Goal: Task Accomplishment & Management: Complete application form

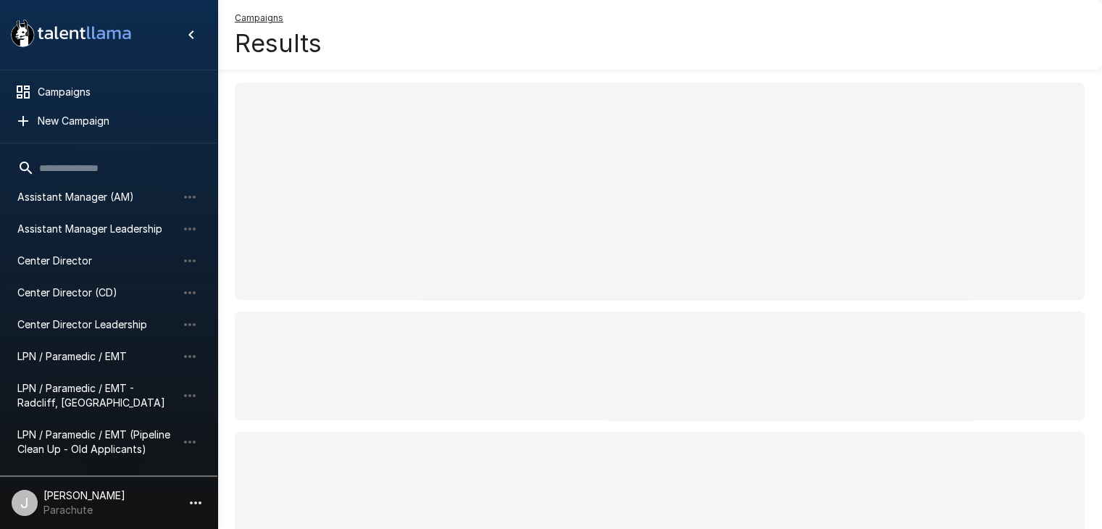
scroll to position [145, 0]
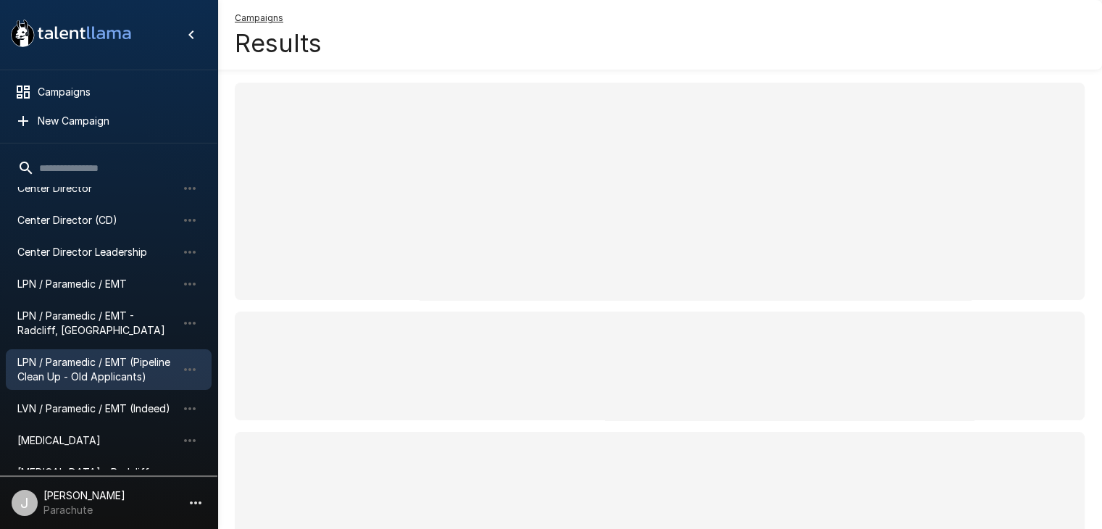
click at [135, 370] on span "LPN / Paramedic / EMT (Pipeline Clean Up - Old Applicants)" at bounding box center [96, 369] width 159 height 29
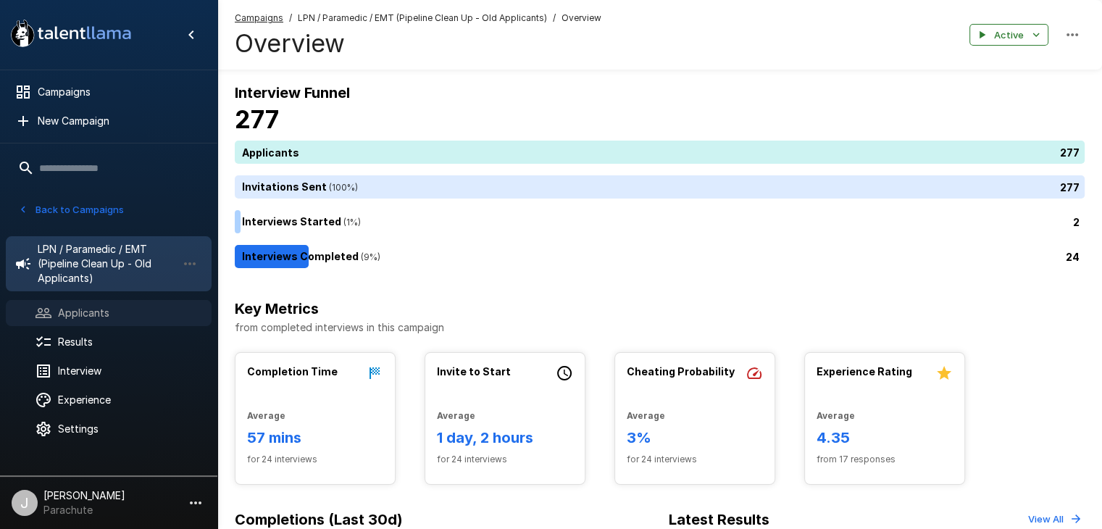
click at [91, 317] on span "Applicants" at bounding box center [129, 313] width 142 height 14
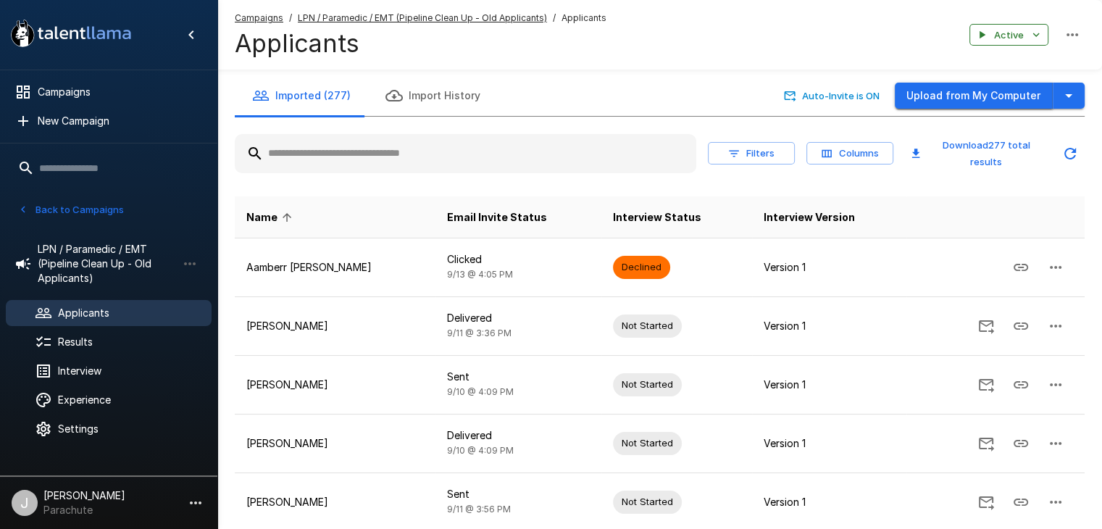
click at [1033, 93] on button "Upload from My Computer" at bounding box center [974, 96] width 158 height 27
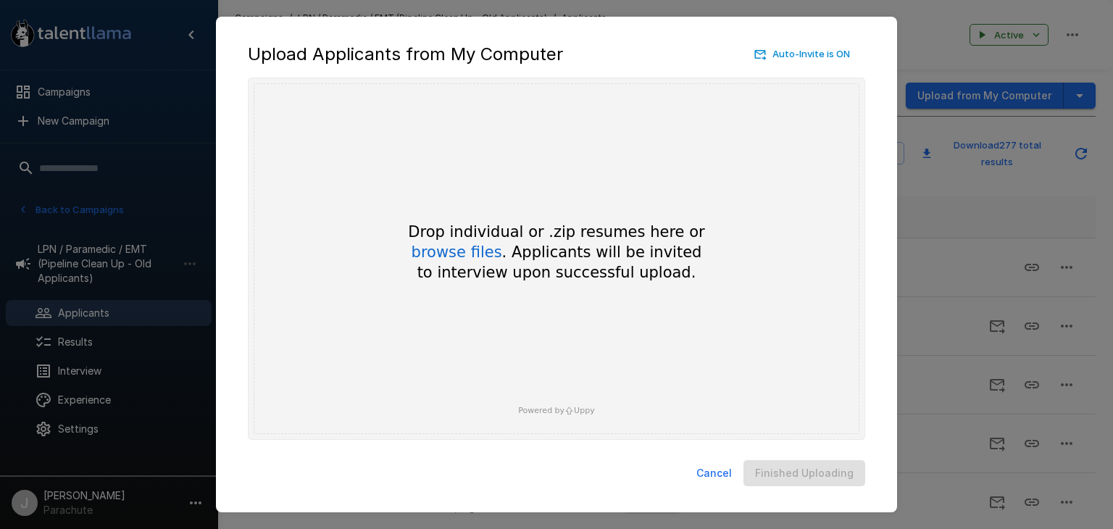
click at [715, 475] on button "Cancel" at bounding box center [714, 473] width 47 height 27
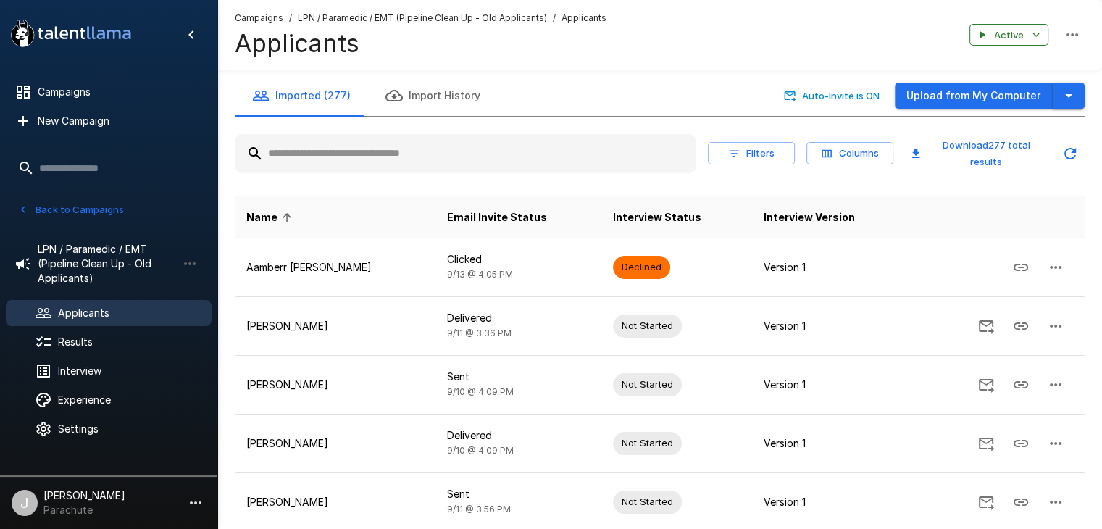
click at [1074, 92] on icon "button" at bounding box center [1068, 95] width 17 height 17
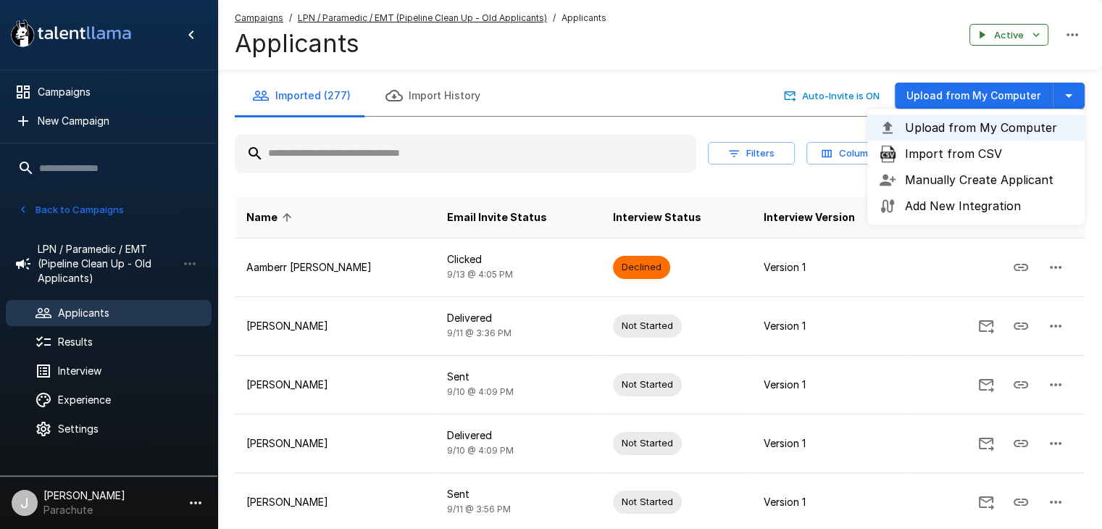
click at [985, 151] on span "Import from CSV" at bounding box center [989, 153] width 168 height 17
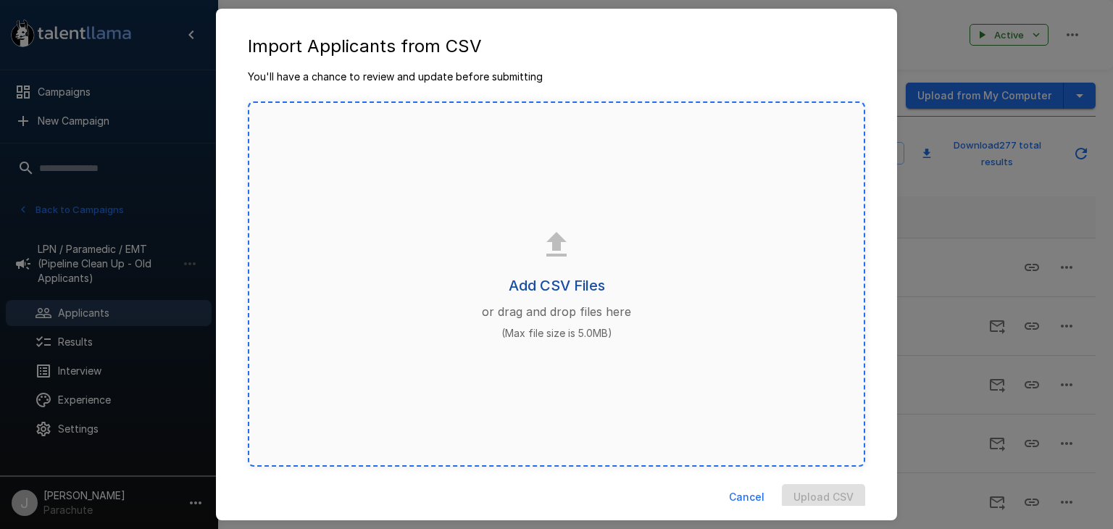
click at [555, 283] on h6 "Add CSV Files" at bounding box center [557, 285] width 96 height 23
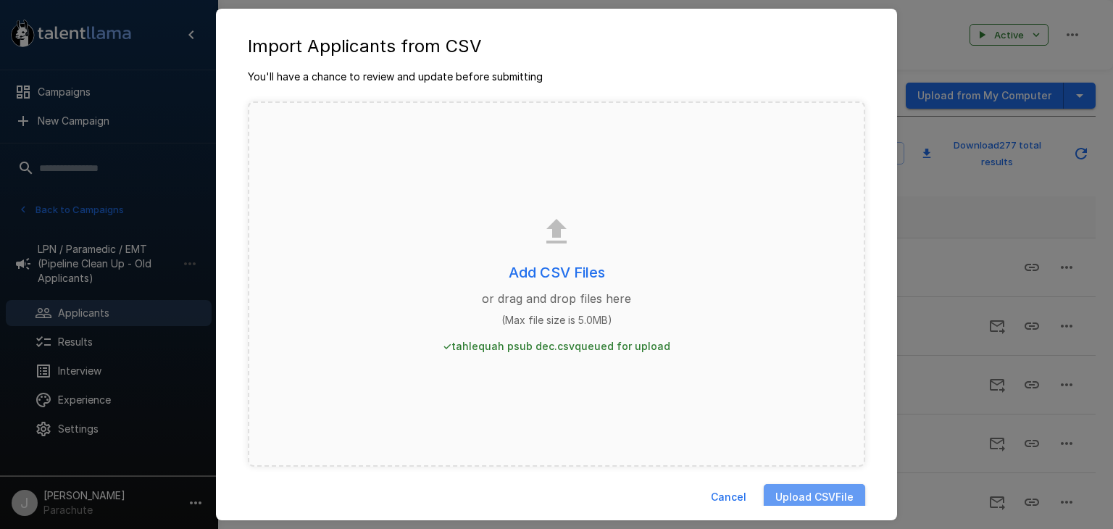
click at [809, 502] on button "Upload CSV File" at bounding box center [814, 497] width 101 height 27
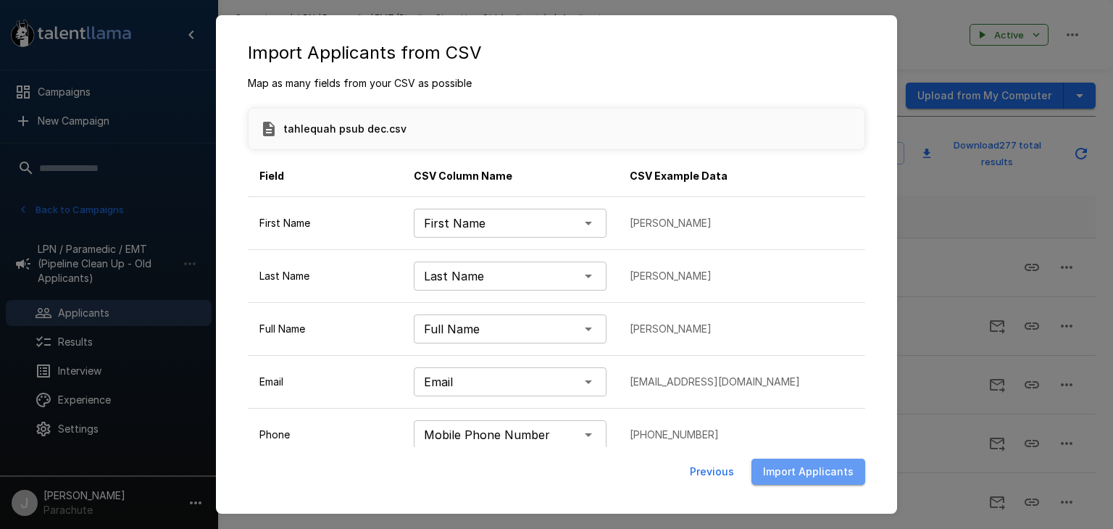
click at [814, 470] on button "Import Applicants" at bounding box center [808, 472] width 114 height 27
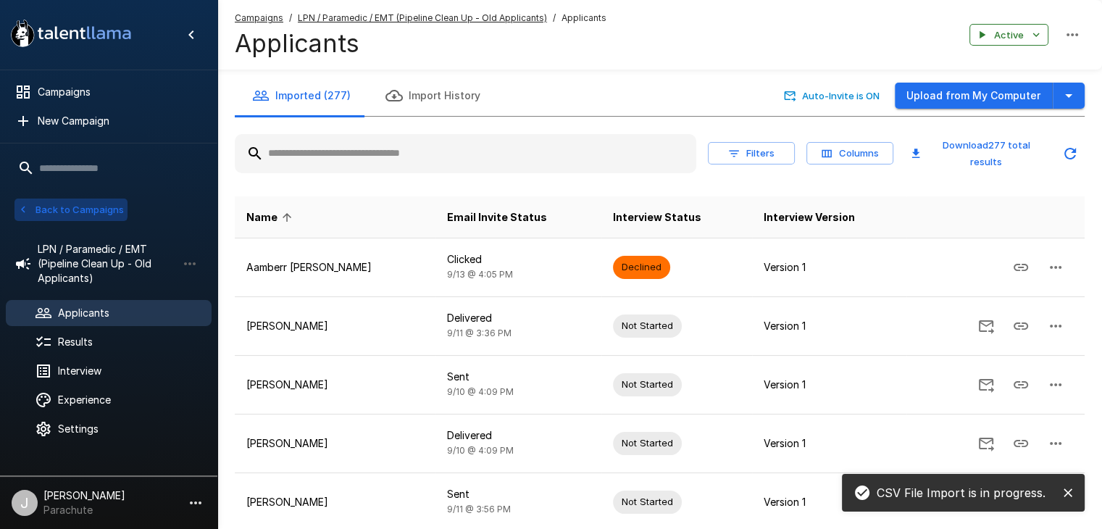
click at [69, 207] on button "Back to Campaigns" at bounding box center [70, 210] width 113 height 22
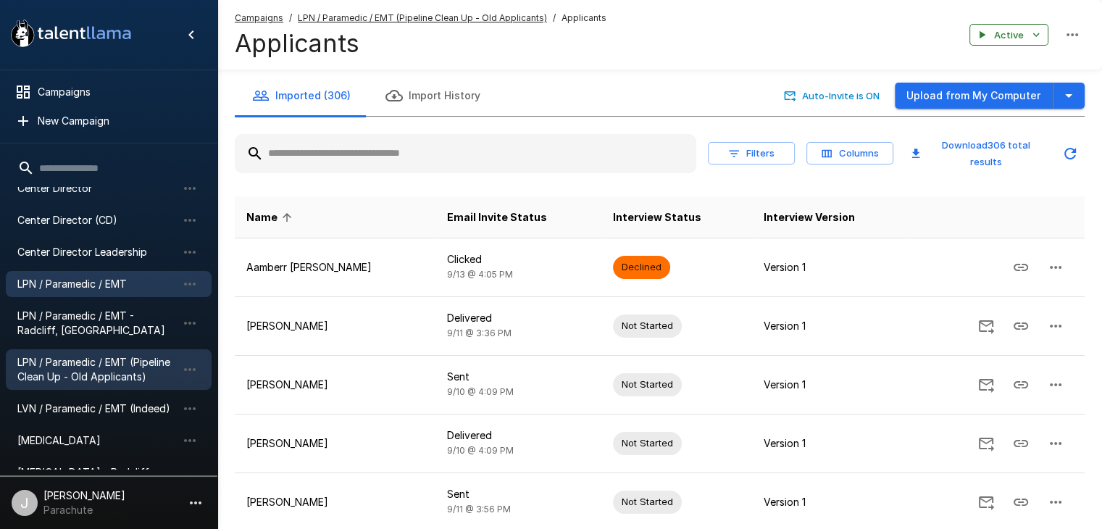
click at [110, 283] on span "LPN / Paramedic / EMT" at bounding box center [96, 284] width 159 height 14
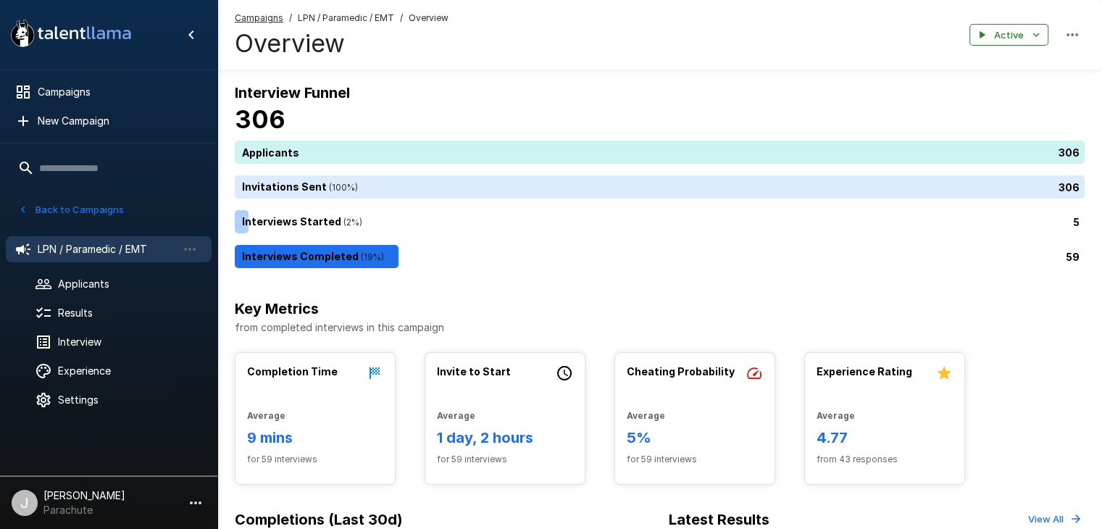
drag, startPoint x: 75, startPoint y: 277, endPoint x: 171, endPoint y: 262, distance: 96.7
click at [75, 277] on span "Applicants" at bounding box center [129, 284] width 142 height 14
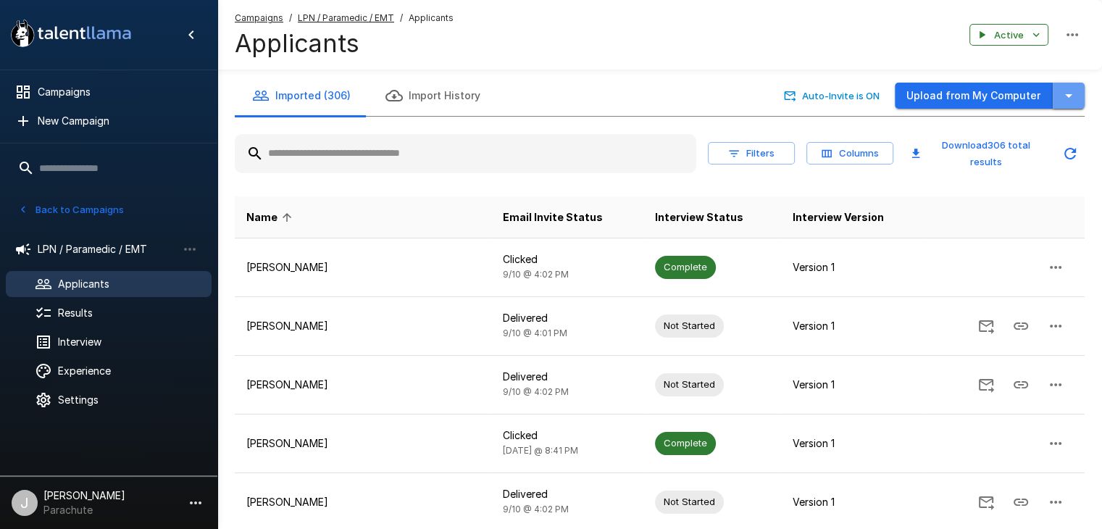
click at [1057, 97] on button "button" at bounding box center [1069, 96] width 32 height 27
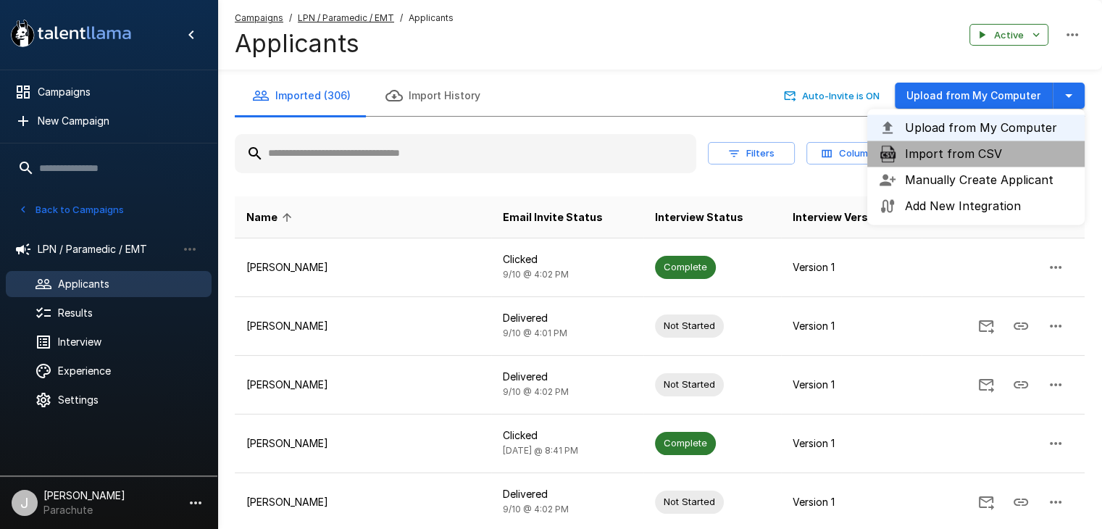
click at [944, 159] on span "Import from CSV" at bounding box center [989, 153] width 168 height 17
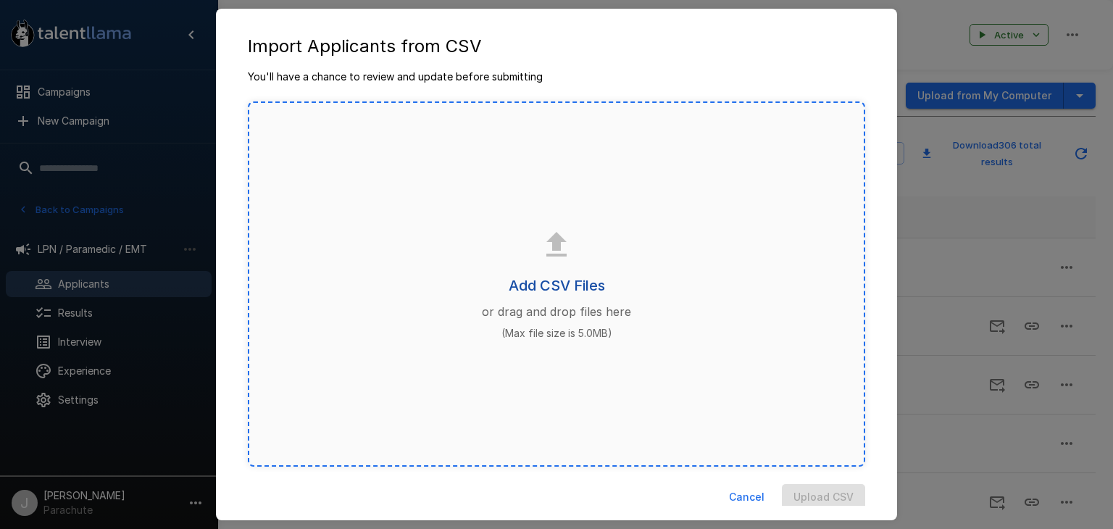
click at [525, 275] on h6 "Add CSV Files" at bounding box center [557, 285] width 96 height 23
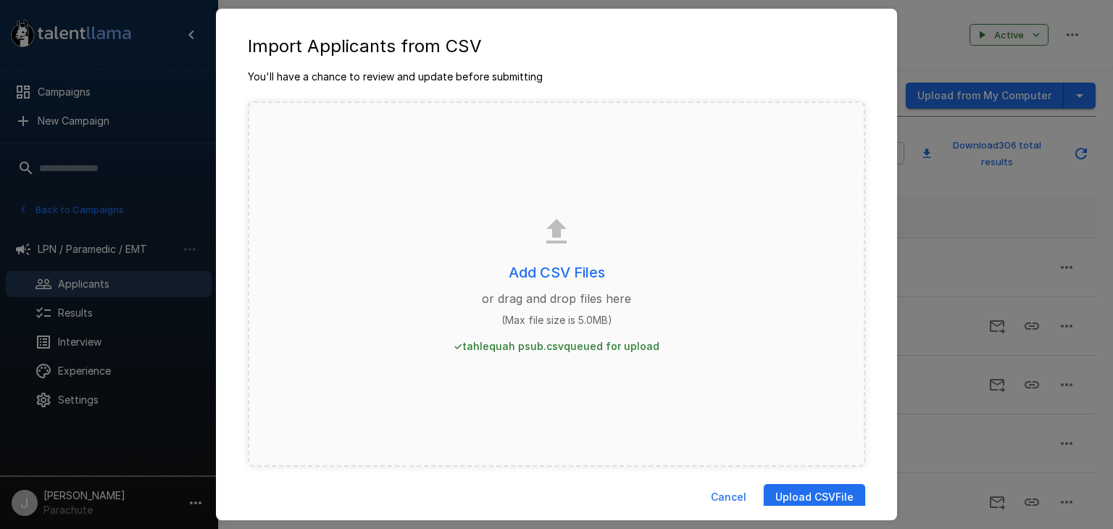
click at [793, 497] on button "Upload CSV File" at bounding box center [814, 497] width 101 height 27
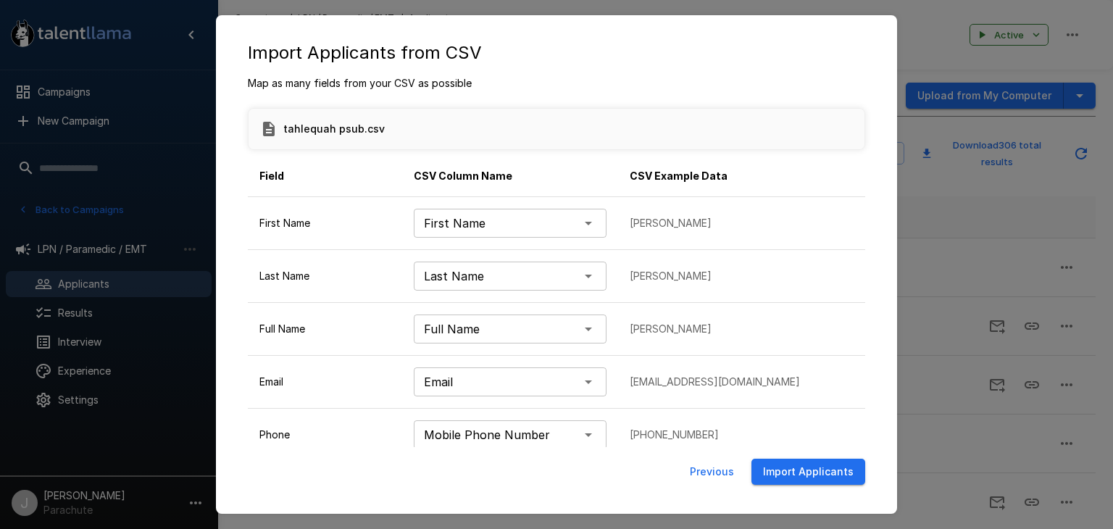
click at [793, 473] on button "Import Applicants" at bounding box center [808, 472] width 114 height 27
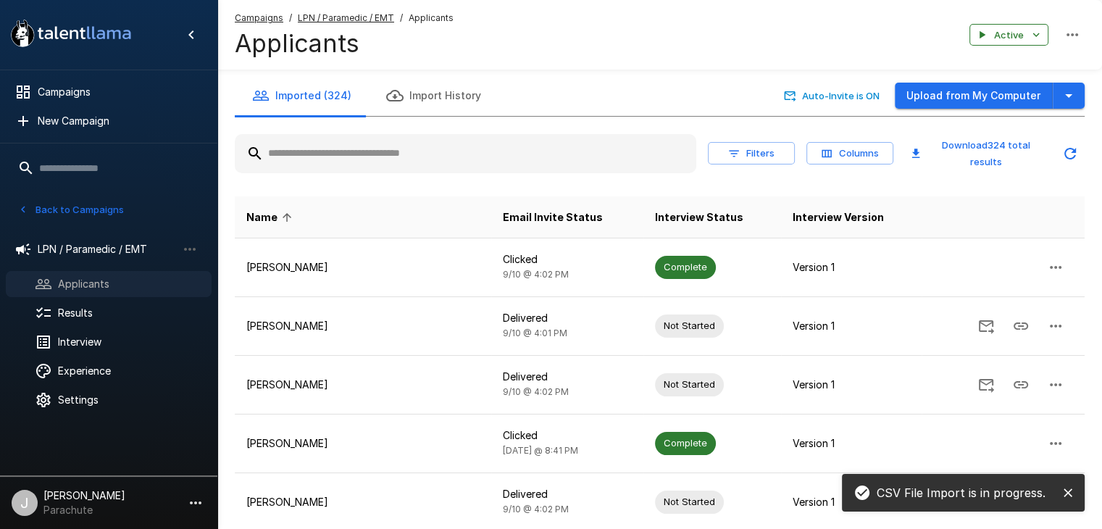
drag, startPoint x: 125, startPoint y: 273, endPoint x: 136, endPoint y: 274, distance: 10.9
click at [125, 273] on div "Applicants" at bounding box center [109, 284] width 206 height 26
click at [1077, 94] on button "button" at bounding box center [1069, 96] width 32 height 27
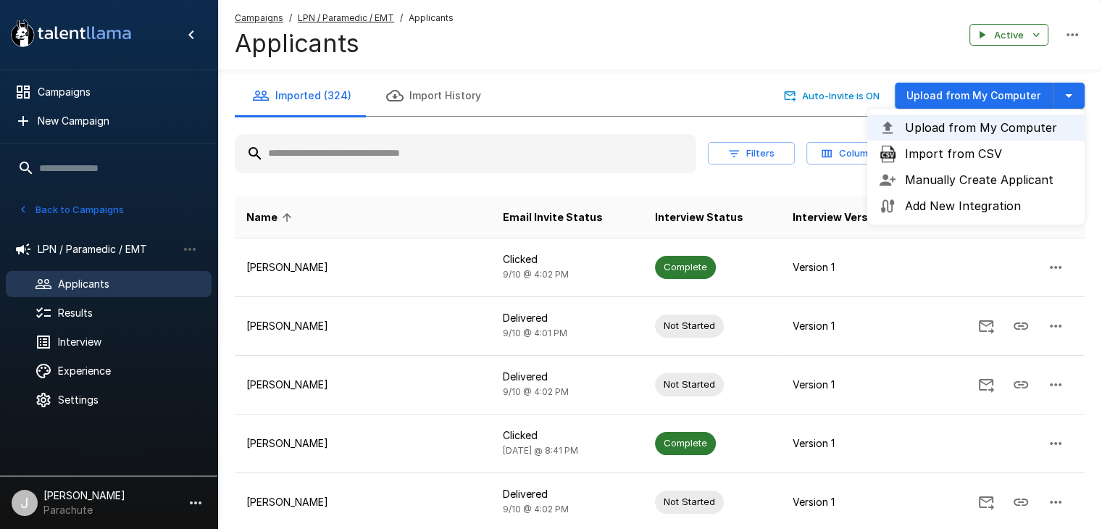
click at [993, 152] on div "Upload from My Computer Import from CSV Manually Create Applicant Add New Integ…" at bounding box center [975, 167] width 217 height 116
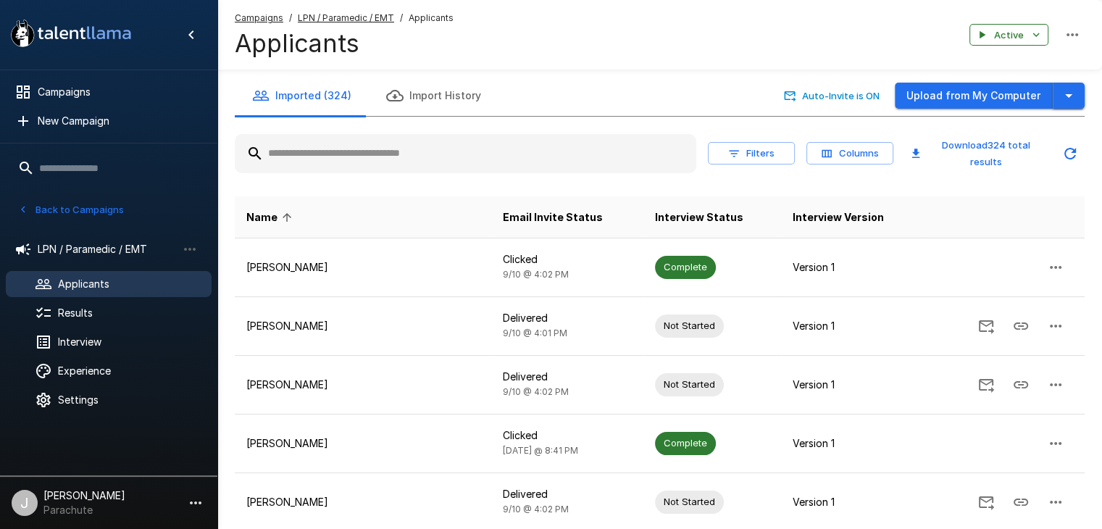
click at [1054, 107] on button "button" at bounding box center [1069, 96] width 32 height 27
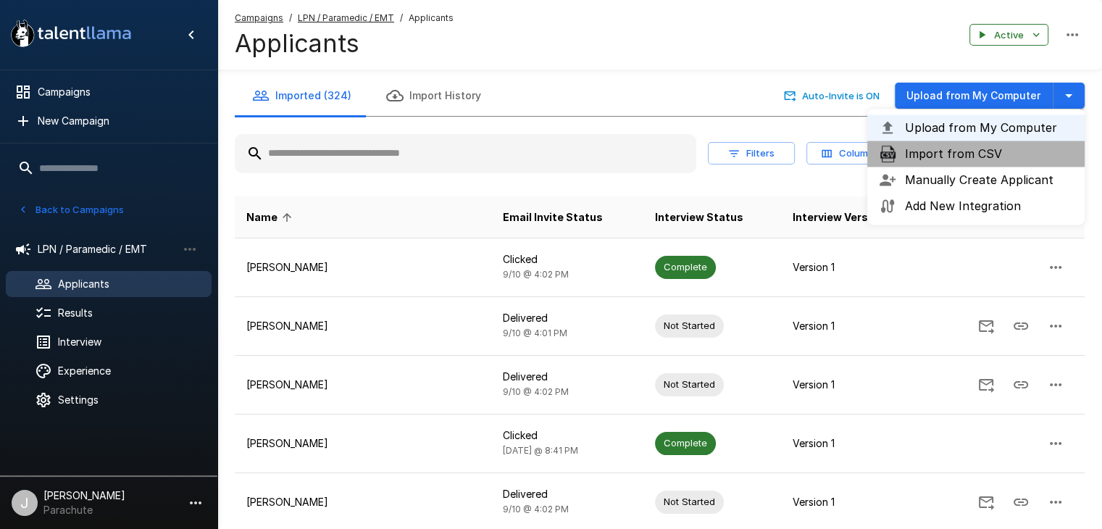
click at [968, 149] on span "Import from CSV" at bounding box center [989, 153] width 168 height 17
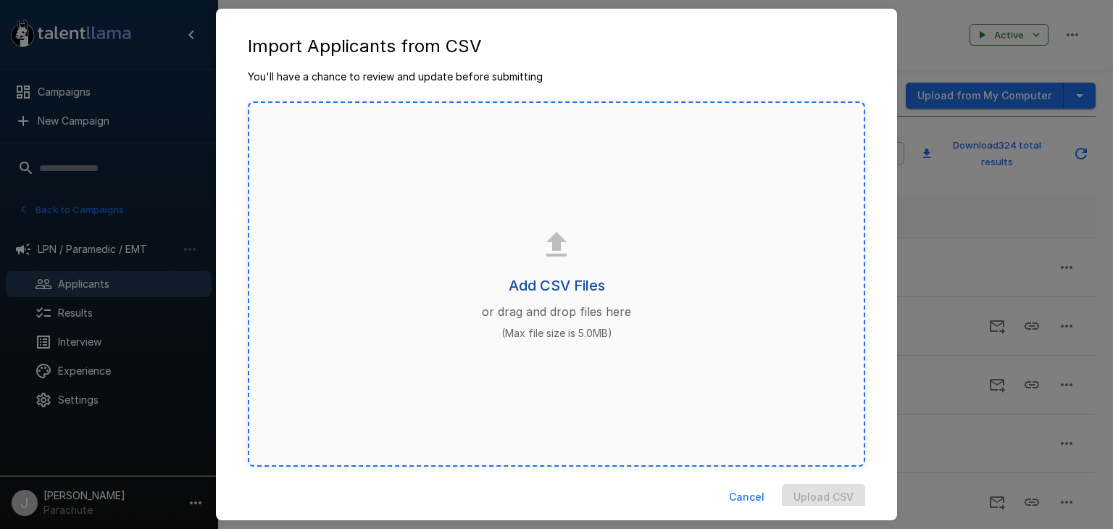
click at [568, 296] on div "Add CSV Files or drag and drop files here (Max file size is 5.0MB)" at bounding box center [556, 283] width 617 height 365
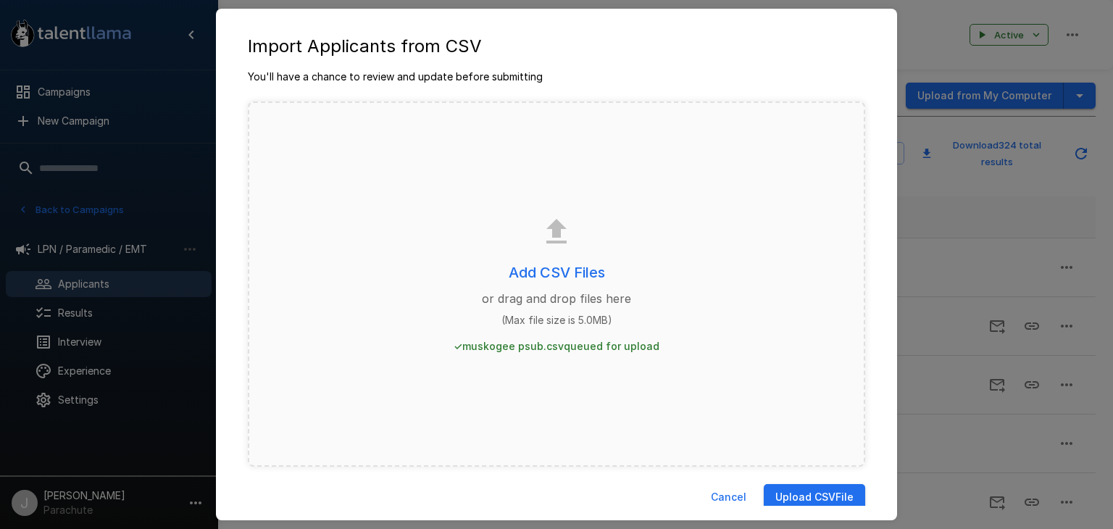
click at [770, 488] on button "Upload CSV File" at bounding box center [814, 497] width 101 height 27
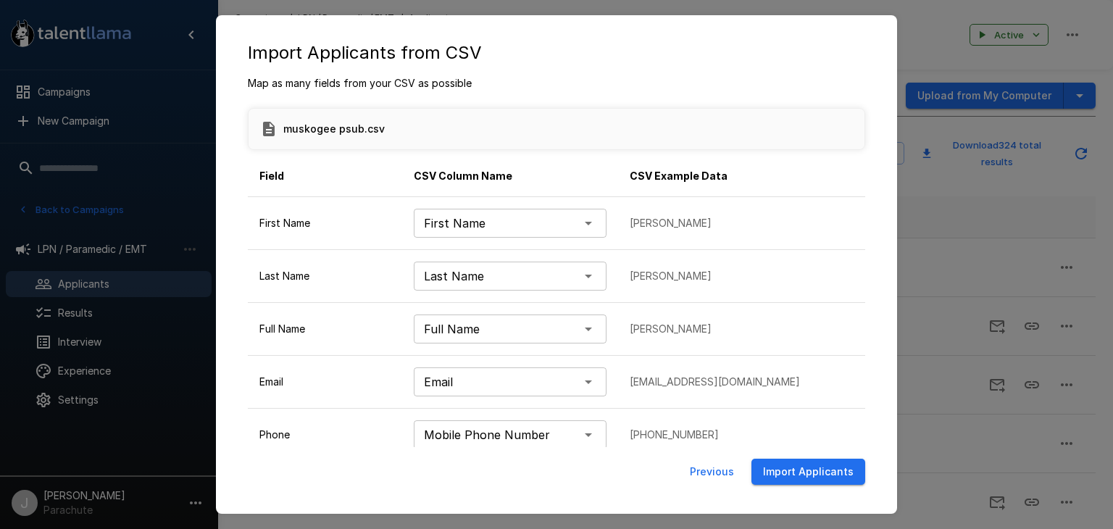
click at [808, 466] on button "Import Applicants" at bounding box center [808, 472] width 114 height 27
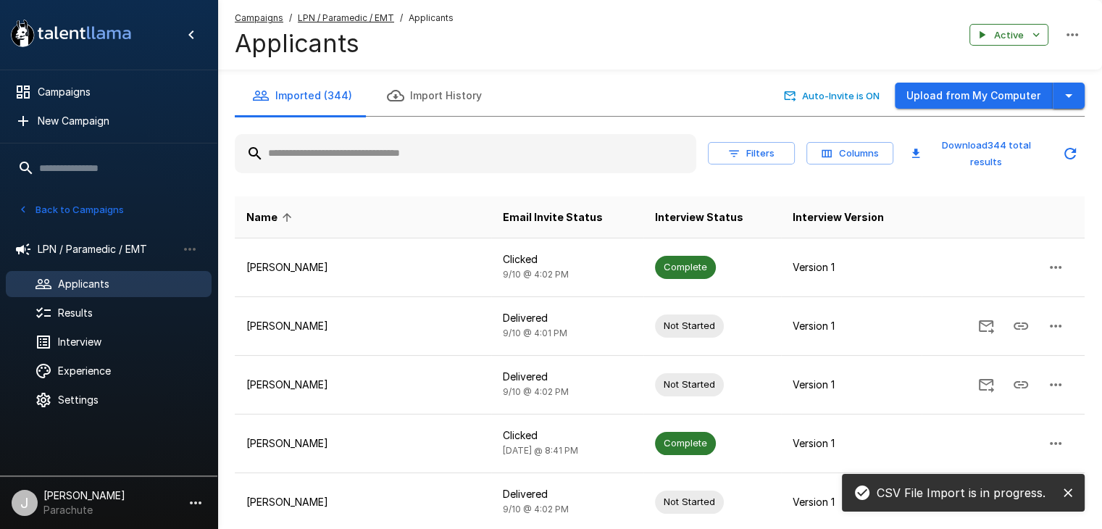
click at [1069, 104] on button "button" at bounding box center [1069, 96] width 32 height 27
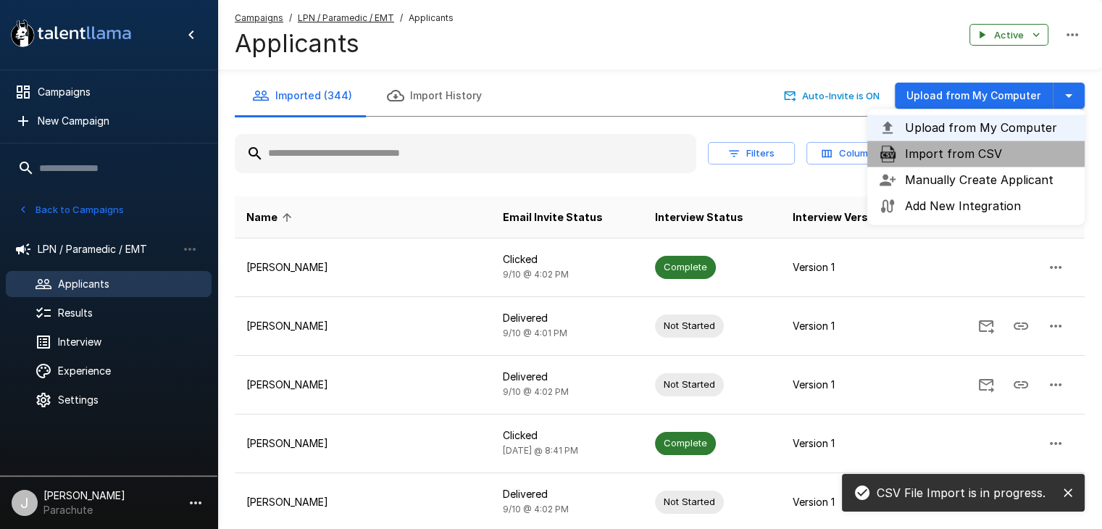
click at [988, 149] on span "Import from CSV" at bounding box center [989, 153] width 168 height 17
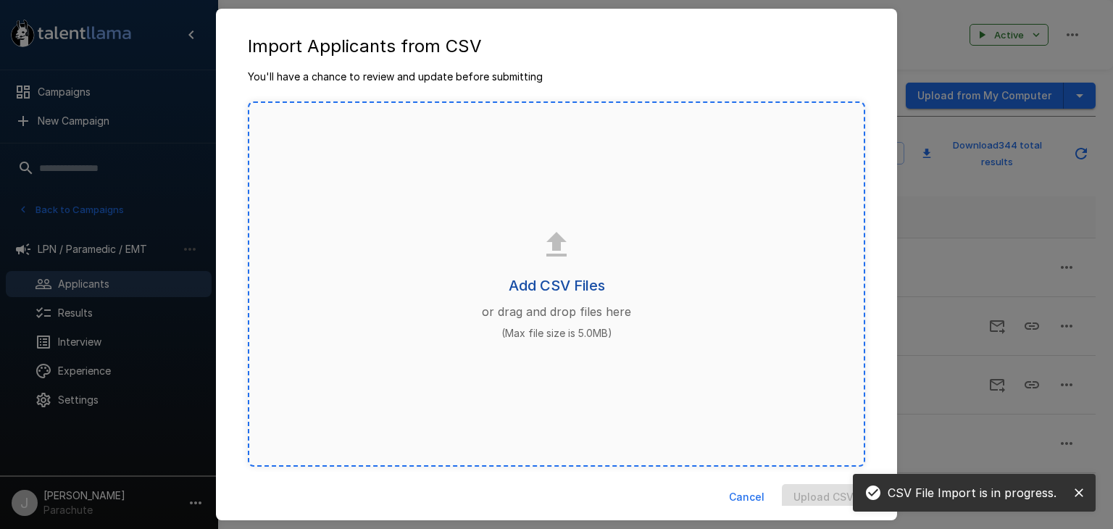
click at [563, 279] on h6 "Add CSV Files" at bounding box center [557, 285] width 96 height 23
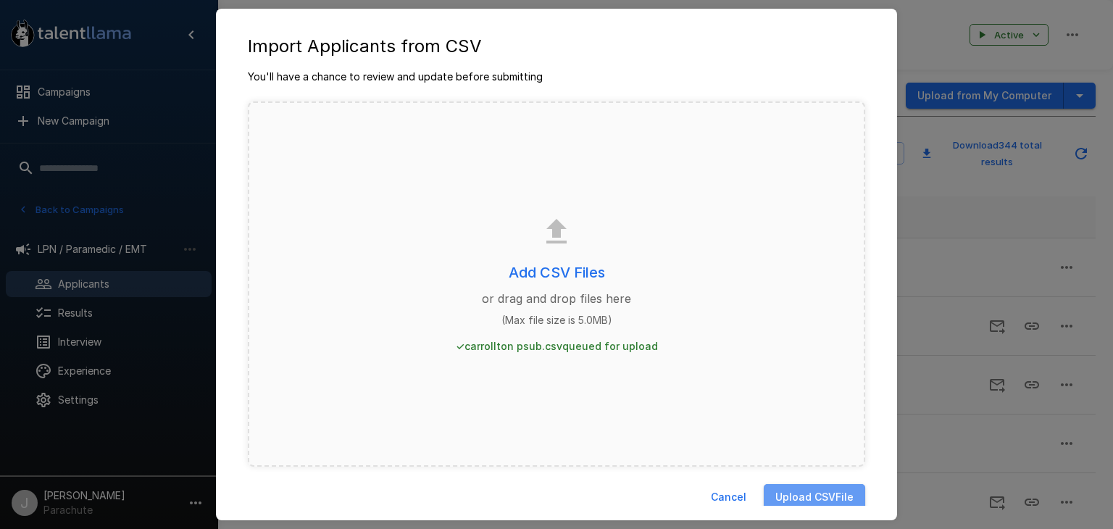
click at [802, 485] on button "Upload CSV File" at bounding box center [814, 497] width 101 height 27
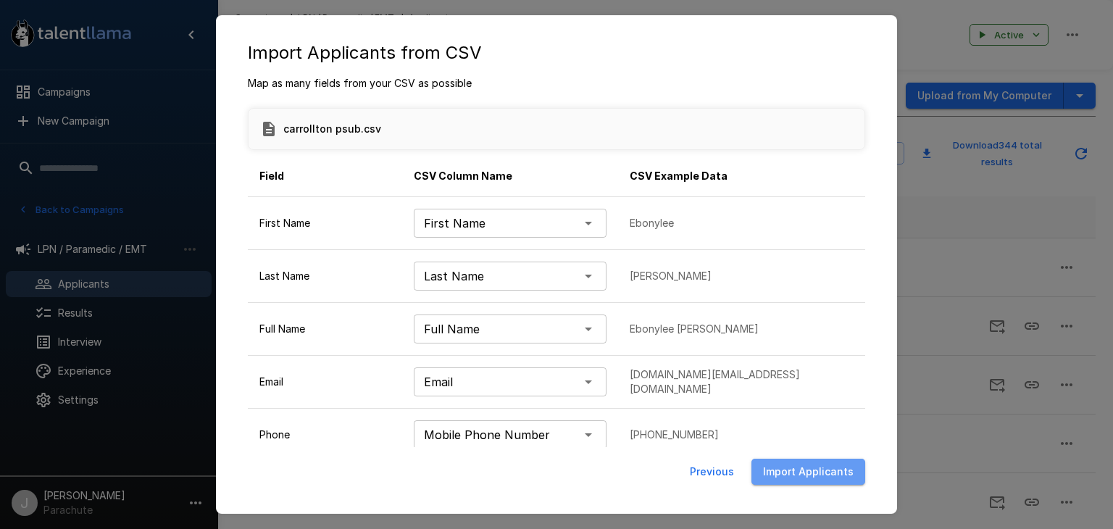
click at [826, 468] on button "Import Applicants" at bounding box center [808, 472] width 114 height 27
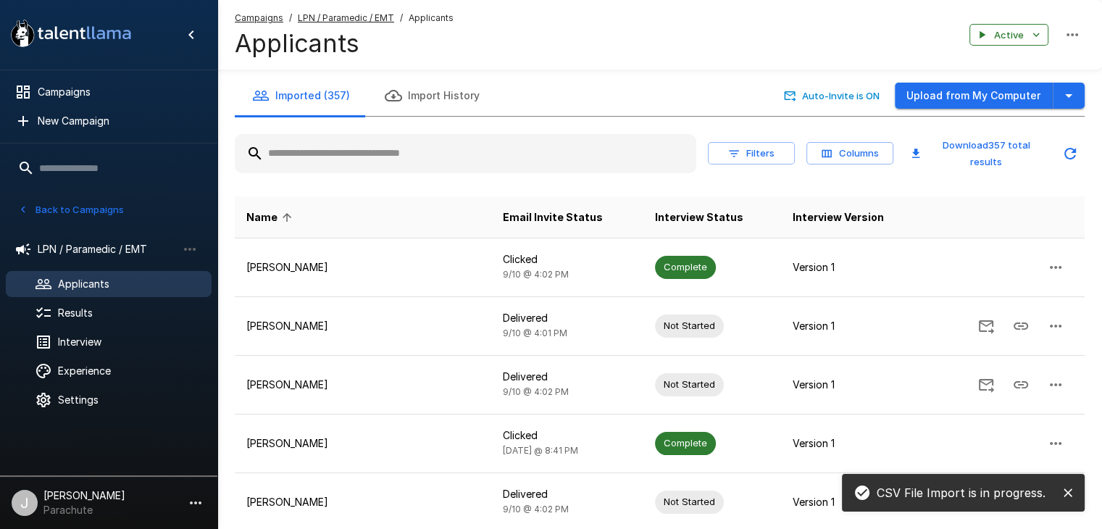
click at [107, 212] on button "Back to Campaigns" at bounding box center [70, 210] width 113 height 22
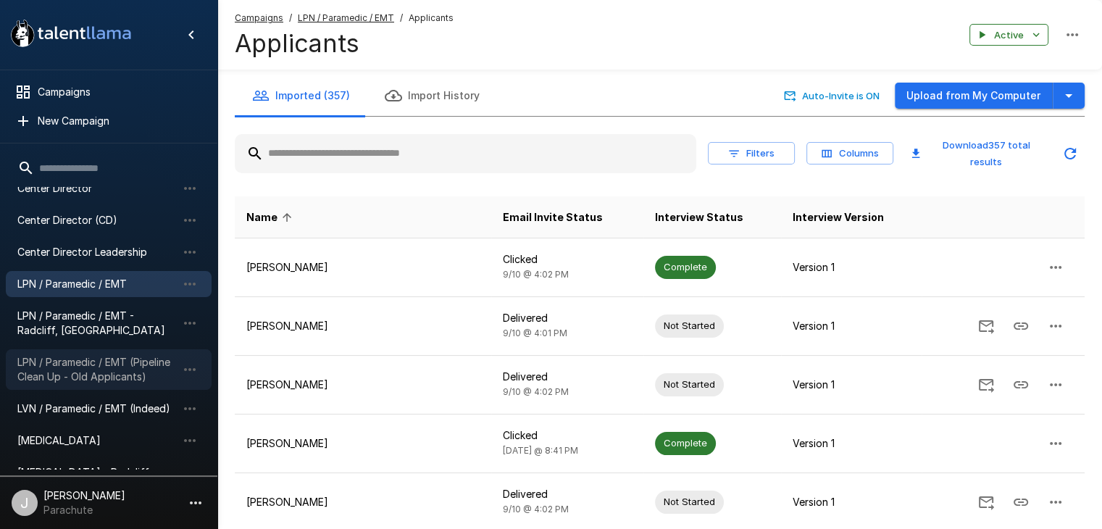
click at [96, 380] on span "LPN / Paramedic / EMT (Pipeline Clean Up - Old Applicants)" at bounding box center [96, 369] width 159 height 29
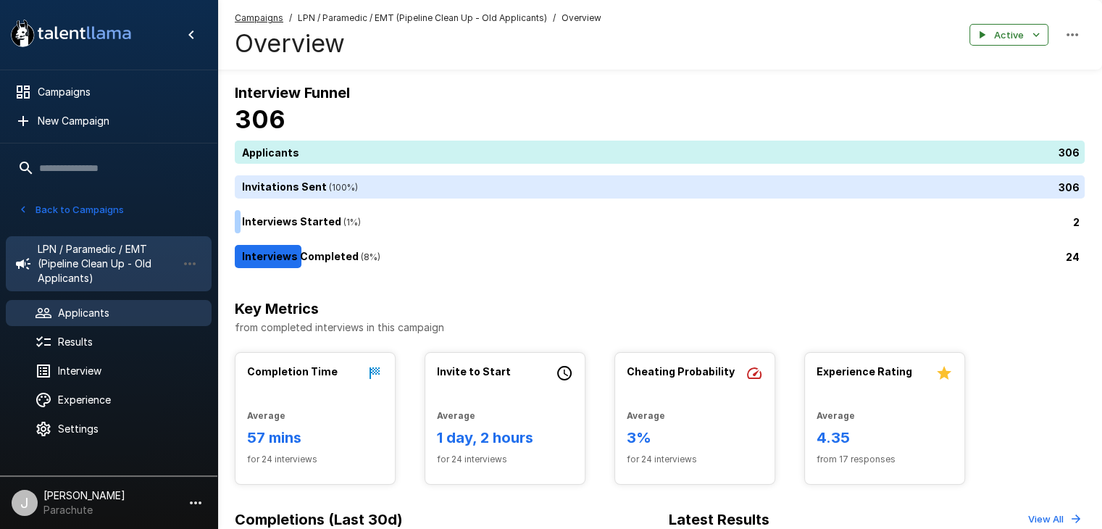
click at [84, 315] on span "Applicants" at bounding box center [129, 313] width 142 height 14
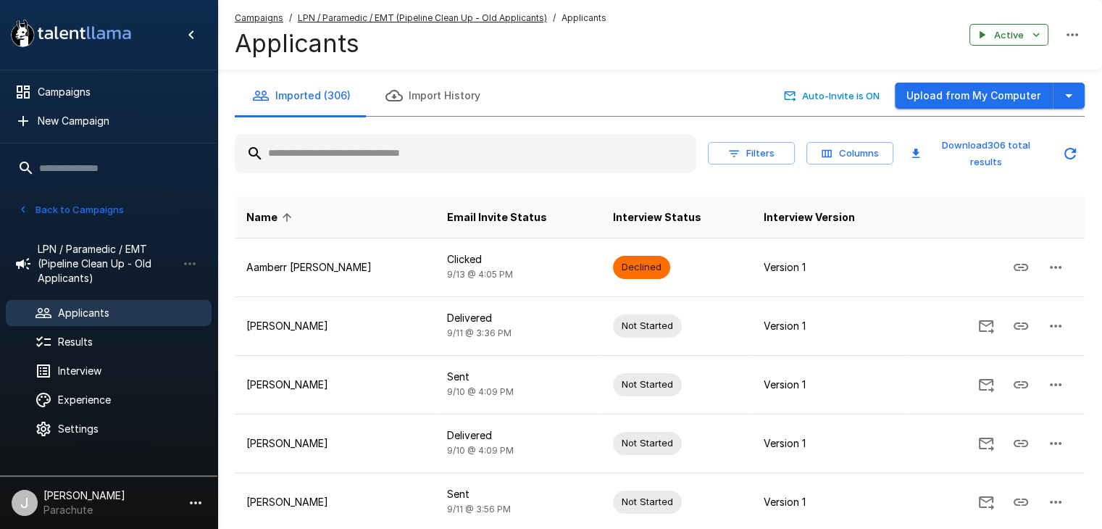
click at [1067, 76] on div "Auto-Invite is ON Upload from My Computer" at bounding box center [927, 95] width 315 height 41
click at [1067, 91] on icon "button" at bounding box center [1068, 95] width 17 height 17
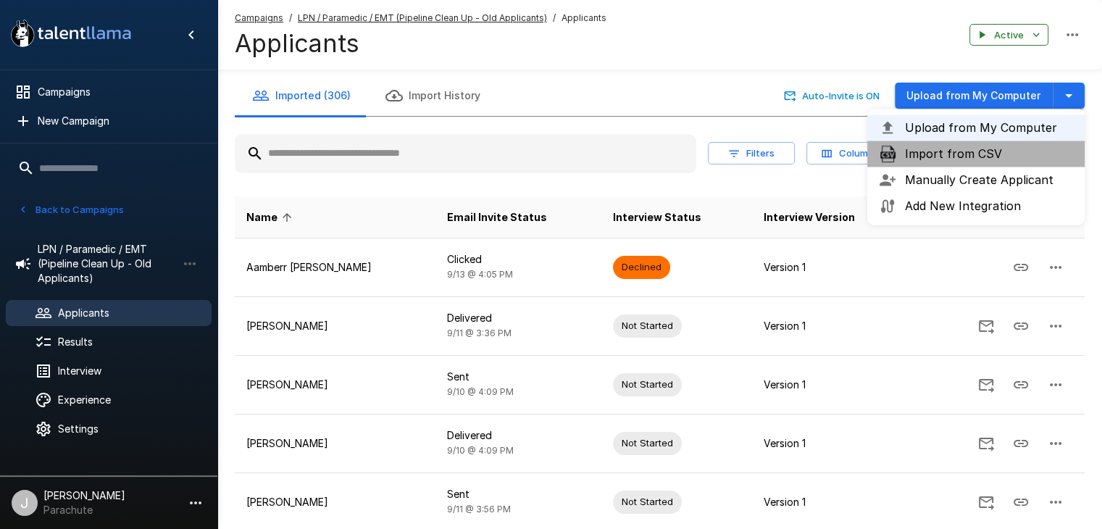
click at [983, 157] on span "Import from CSV" at bounding box center [989, 153] width 168 height 17
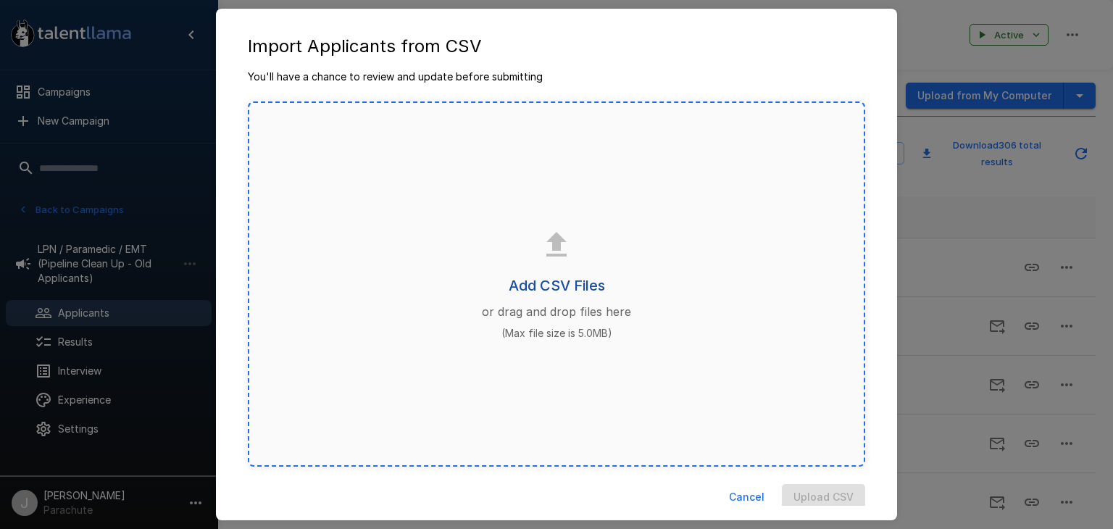
click at [538, 281] on h6 "Add CSV Files" at bounding box center [557, 285] width 96 height 23
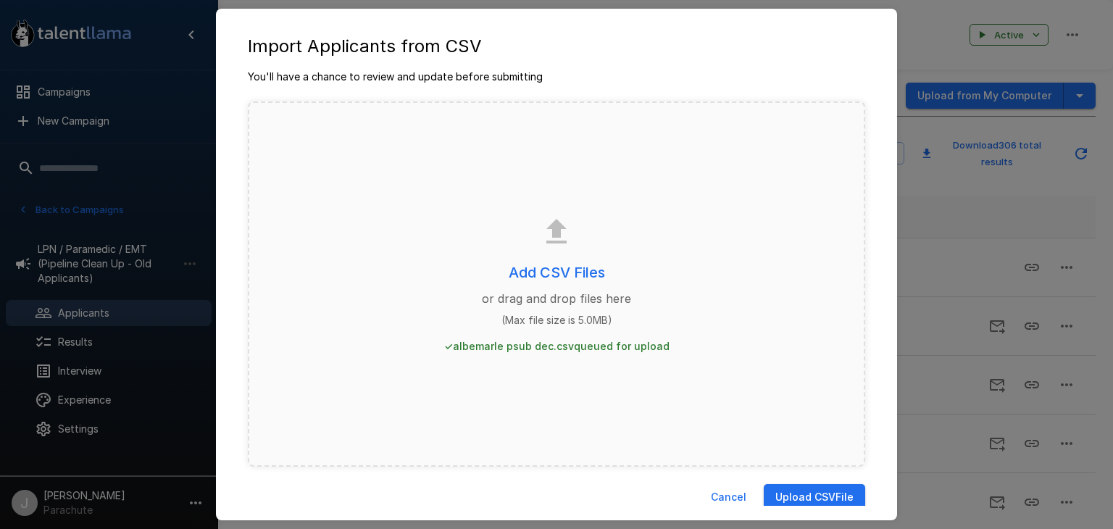
click at [801, 491] on button "Upload CSV File" at bounding box center [814, 497] width 101 height 27
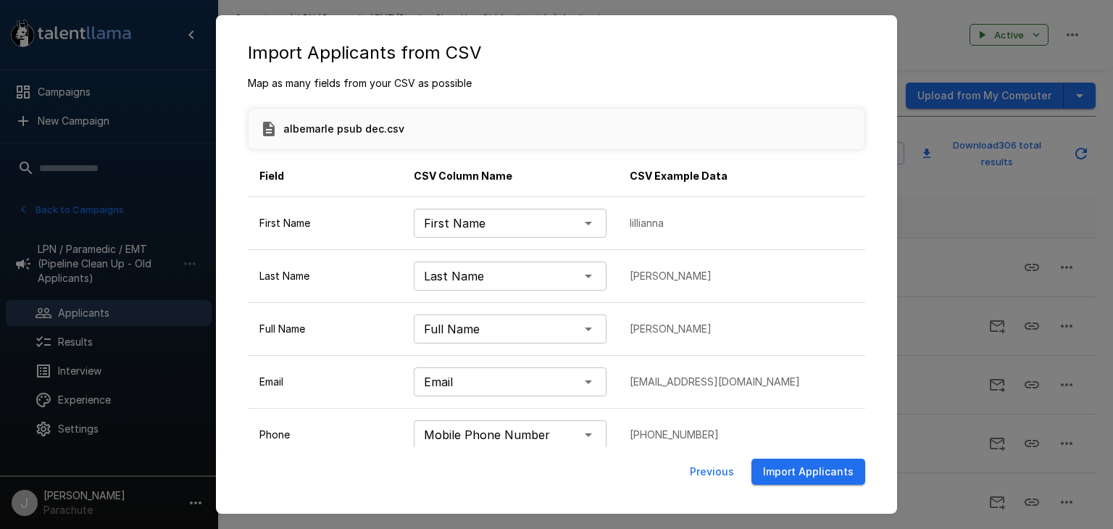
click at [788, 467] on button "Import Applicants" at bounding box center [808, 472] width 114 height 27
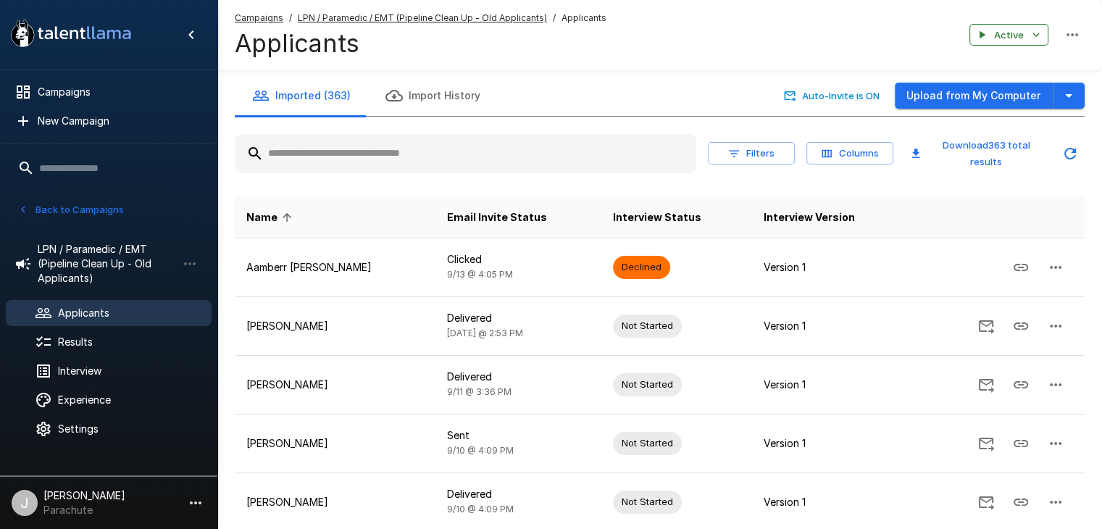
click at [101, 204] on button "Back to Campaigns" at bounding box center [70, 210] width 113 height 22
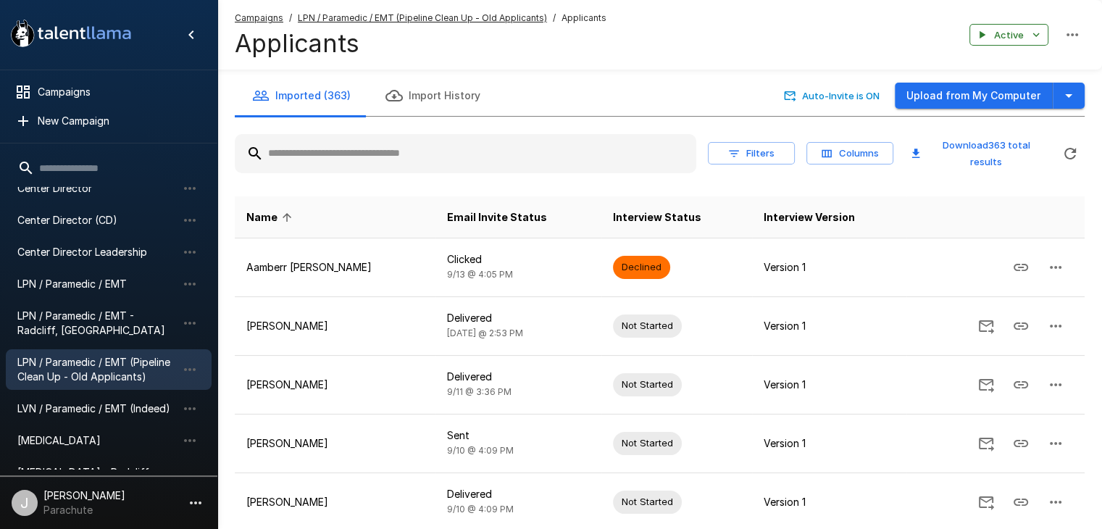
click at [93, 277] on span "LPN / Paramedic / EMT" at bounding box center [96, 284] width 159 height 14
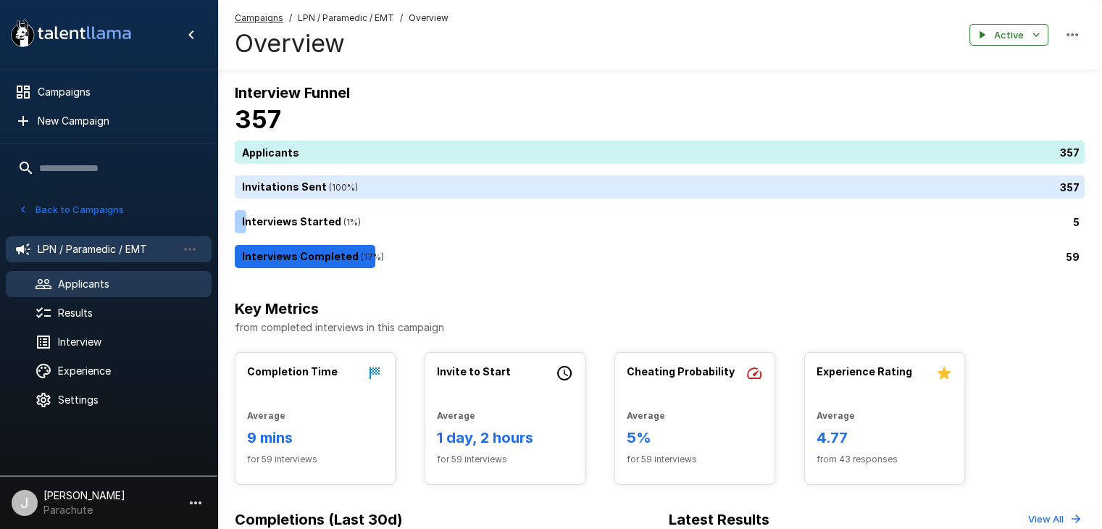
click at [90, 272] on div "Applicants" at bounding box center [109, 284] width 206 height 26
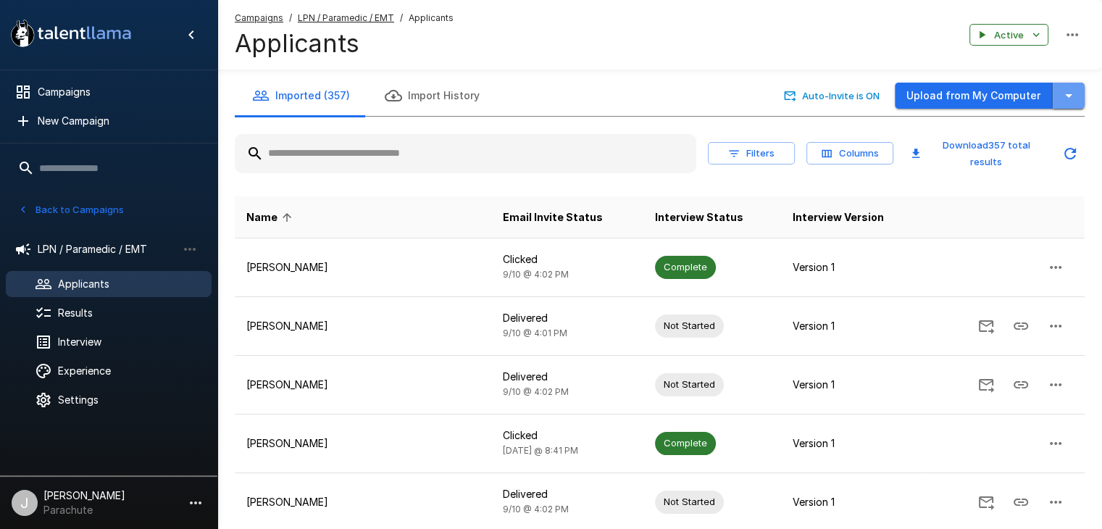
click at [1060, 95] on icon "button" at bounding box center [1068, 95] width 17 height 17
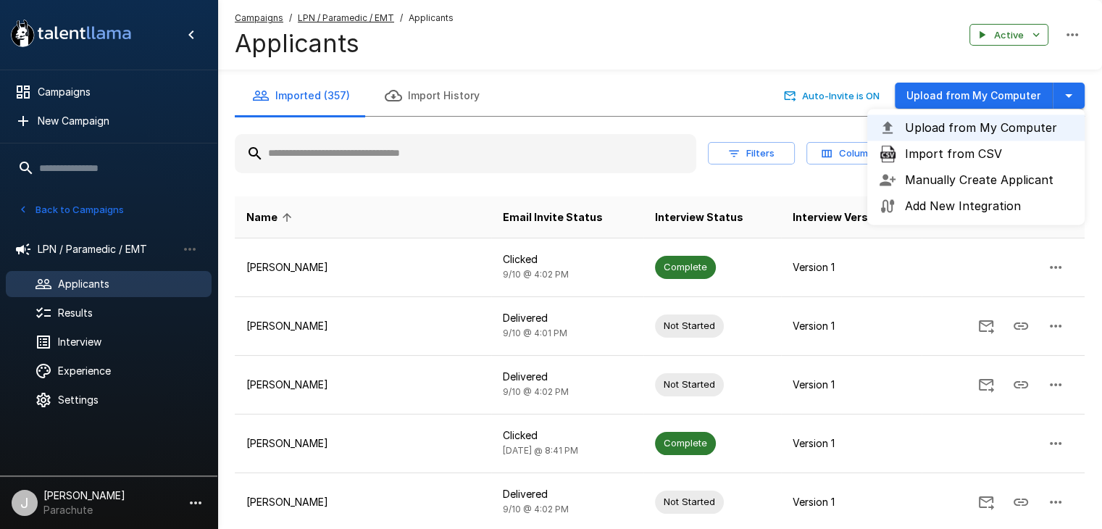
click at [983, 149] on span "Import from CSV" at bounding box center [989, 153] width 168 height 17
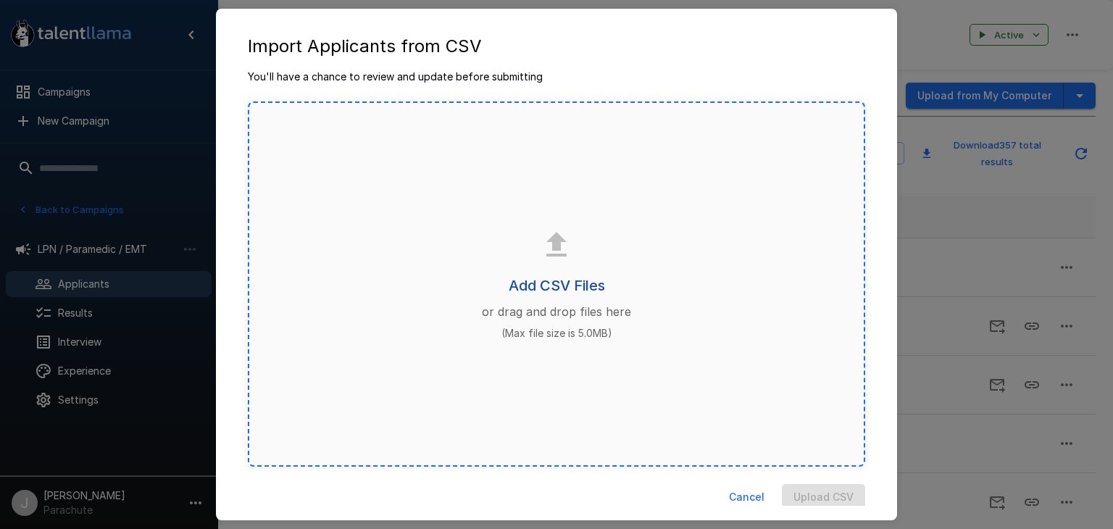
click at [538, 281] on h6 "Add CSV Files" at bounding box center [557, 285] width 96 height 23
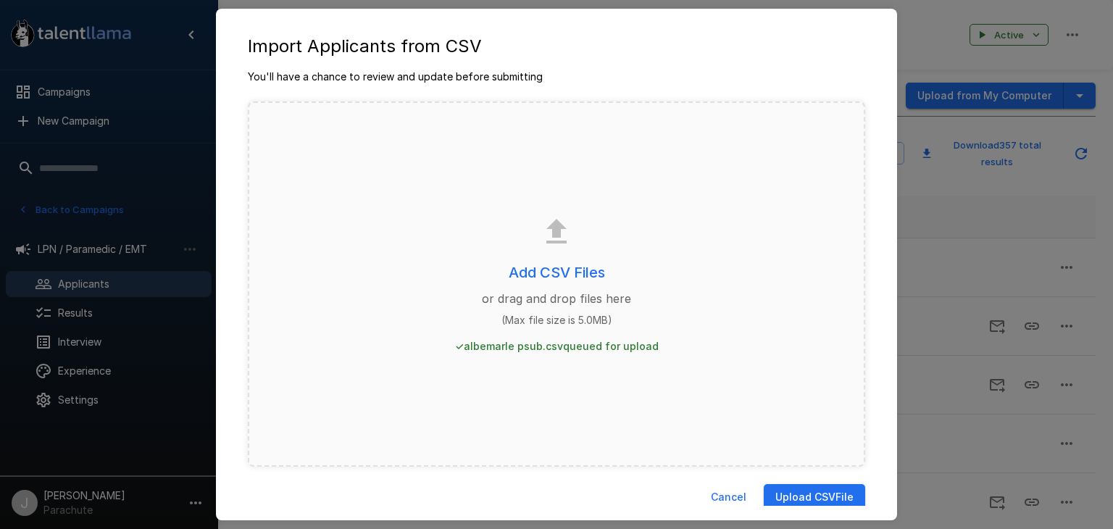
click at [805, 501] on button "Upload CSV File" at bounding box center [814, 497] width 101 height 27
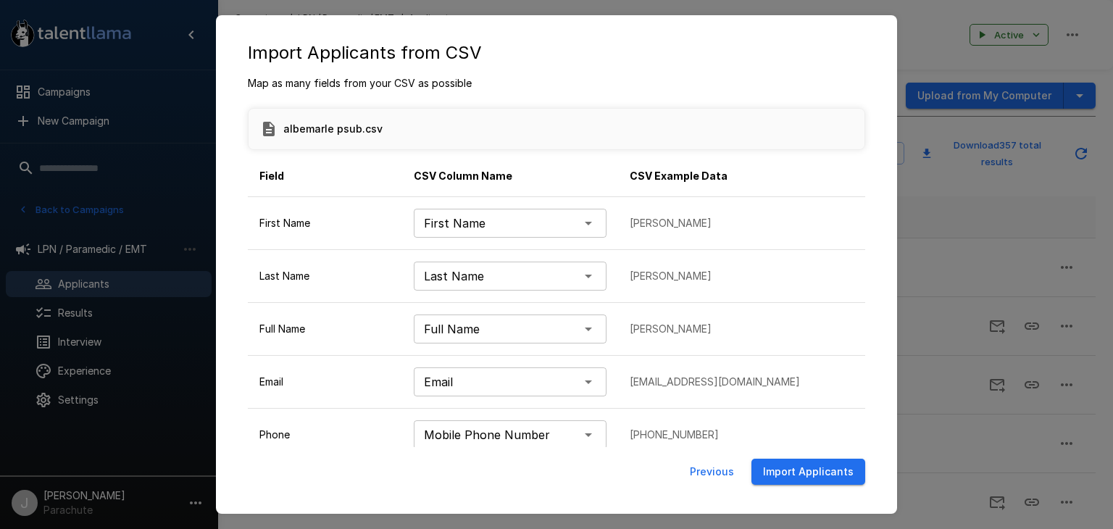
click at [804, 473] on button "Import Applicants" at bounding box center [808, 472] width 114 height 27
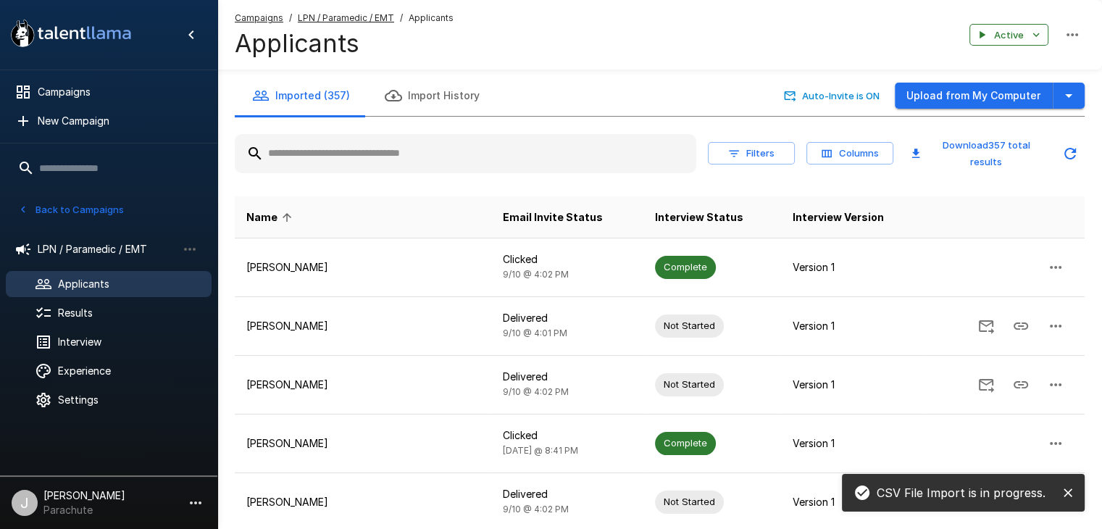
click at [75, 212] on button "Back to Campaigns" at bounding box center [70, 210] width 113 height 22
